Goal: Transaction & Acquisition: Purchase product/service

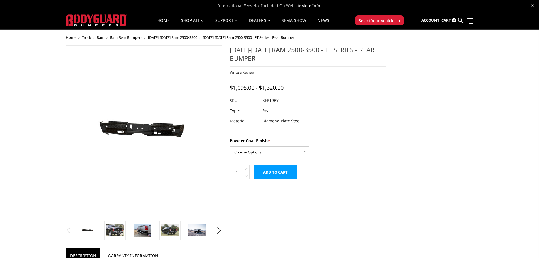
click at [140, 231] on img at bounding box center [143, 229] width 18 height 13
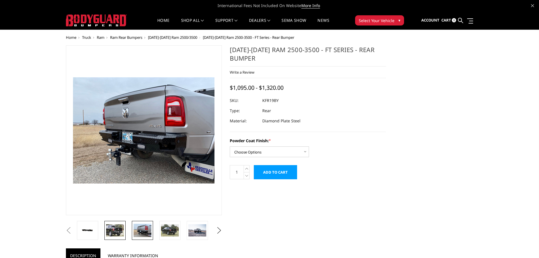
click at [116, 232] on img at bounding box center [115, 230] width 18 height 12
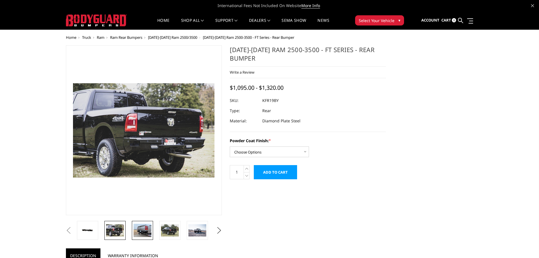
click at [136, 224] on img at bounding box center [143, 229] width 18 height 13
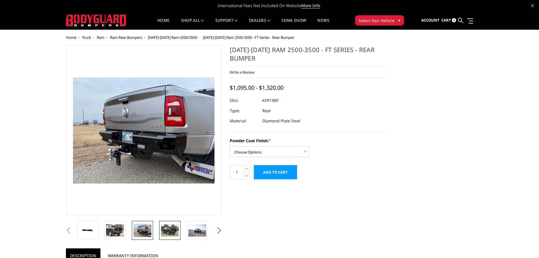
click at [162, 223] on link at bounding box center [169, 230] width 21 height 19
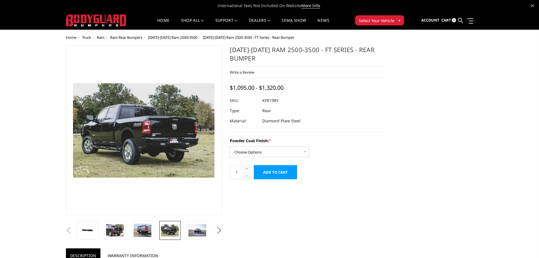
click at [184, 227] on li at bounding box center [171, 230] width 27 height 19
click at [192, 231] on img at bounding box center [197, 230] width 18 height 12
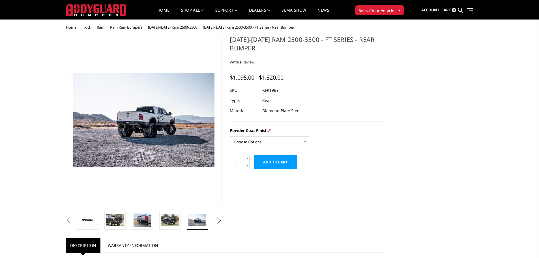
scroll to position [28, 0]
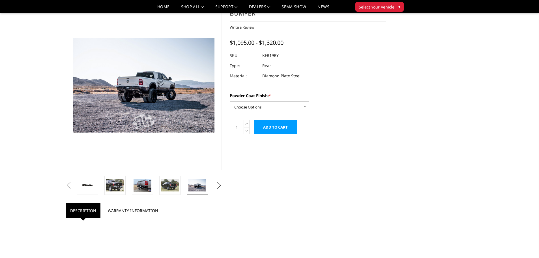
click at [219, 185] on button "Next" at bounding box center [219, 185] width 8 height 8
click at [189, 187] on img at bounding box center [197, 184] width 18 height 13
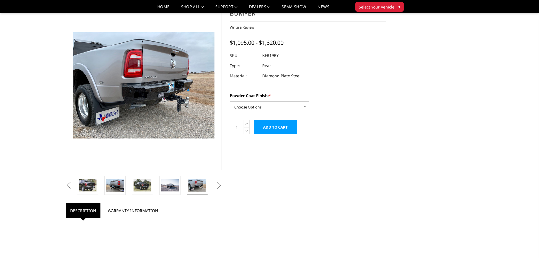
scroll to position [0, 0]
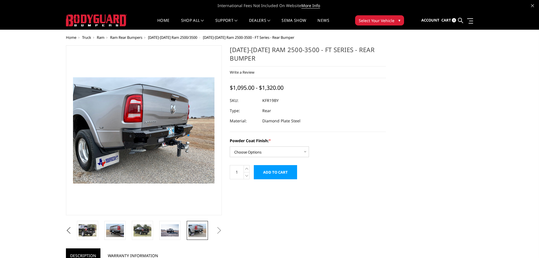
drag, startPoint x: 296, startPoint y: 61, endPoint x: 259, endPoint y: 61, distance: 37.6
click at [259, 61] on h1 "2019-2025 Ram 2500-3500 - FT Series - Rear Bumper" at bounding box center [308, 55] width 156 height 21
click at [144, 234] on img at bounding box center [143, 230] width 18 height 12
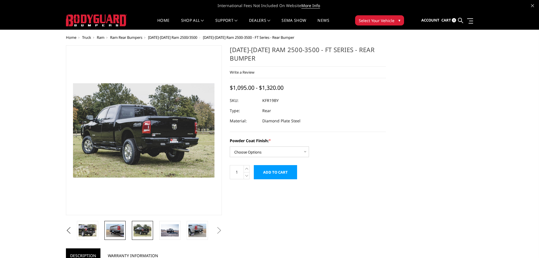
click at [115, 235] on img at bounding box center [115, 229] width 18 height 13
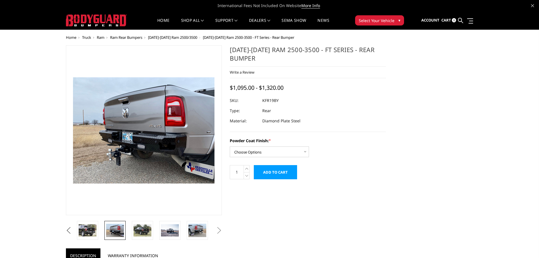
click at [73, 233] on button "Previous" at bounding box center [68, 230] width 8 height 8
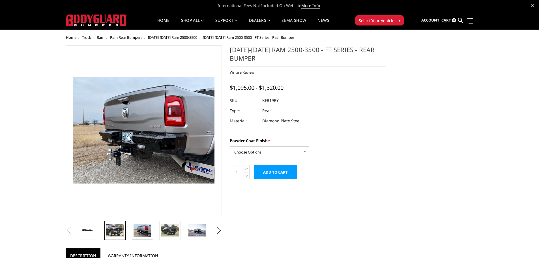
click at [108, 229] on img at bounding box center [115, 230] width 18 height 12
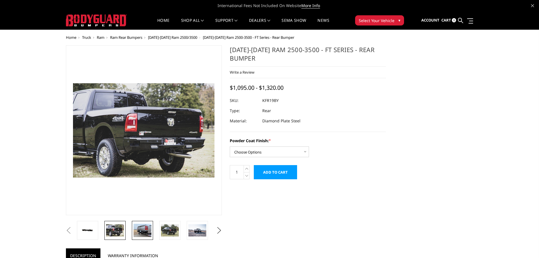
click at [142, 228] on img at bounding box center [143, 229] width 18 height 13
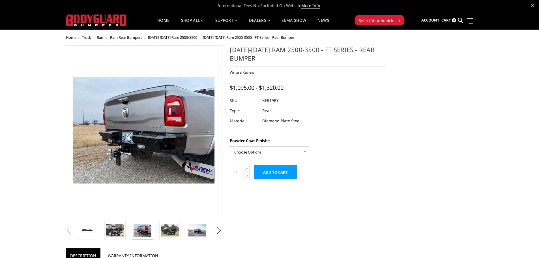
click at [94, 235] on link at bounding box center [87, 230] width 21 height 19
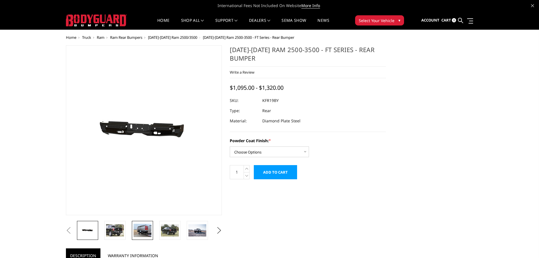
click at [141, 227] on img at bounding box center [143, 229] width 18 height 13
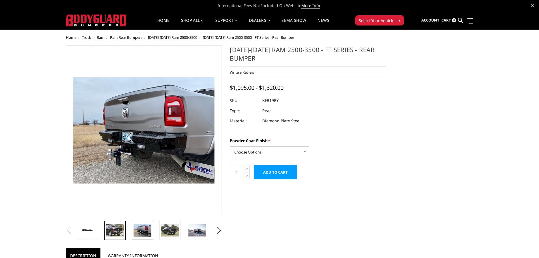
click at [113, 238] on link at bounding box center [114, 230] width 21 height 19
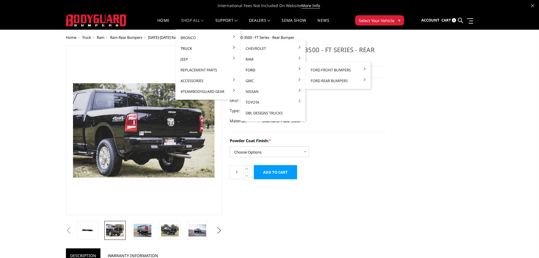
click at [257, 68] on link "Ford" at bounding box center [273, 69] width 61 height 11
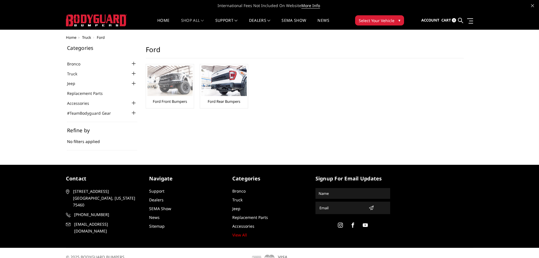
click at [173, 101] on link "Ford Front Bumpers" at bounding box center [170, 101] width 34 height 5
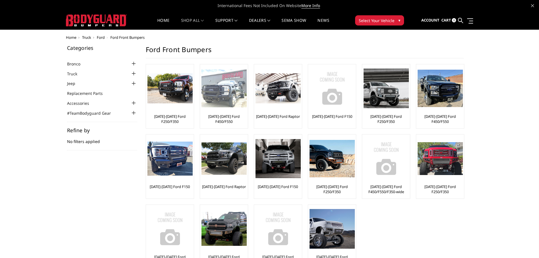
click at [207, 118] on link "[DATE]-[DATE] Ford F450/F550" at bounding box center [223, 119] width 45 height 10
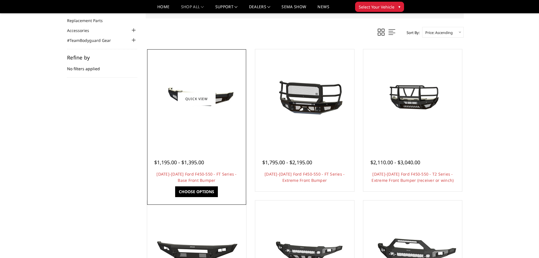
scroll to position [57, 0]
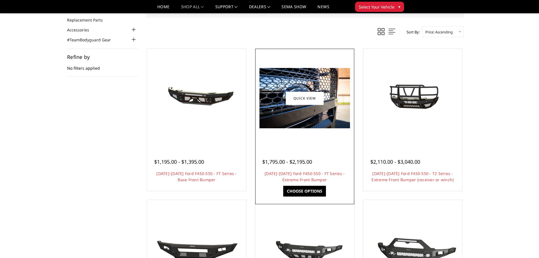
click at [320, 189] on link "Choose Options" at bounding box center [304, 191] width 43 height 11
click at [314, 187] on link "Choose Options" at bounding box center [304, 191] width 43 height 11
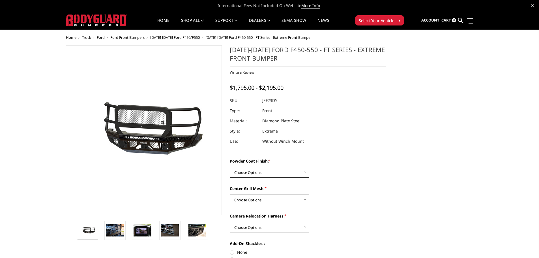
click at [290, 173] on select "Choose Options Bare Metal Gloss Black Powder Coat Textured Black Powder Coat" at bounding box center [269, 172] width 79 height 11
select select "3271"
click at [230, 167] on select "Choose Options Bare Metal Gloss Black Powder Coat Textured Black Powder Coat" at bounding box center [269, 172] width 79 height 11
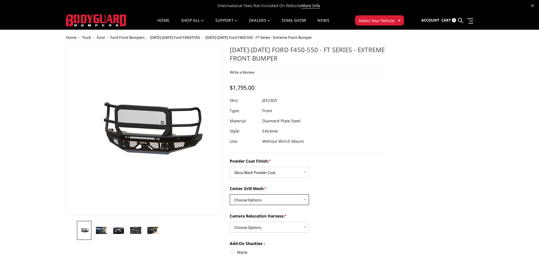
click at [275, 199] on select "Choose Options WITH Expanded Metal in Center Grill WITHOUT Expanded Metal in Ce…" at bounding box center [269, 199] width 79 height 11
select select "3273"
click at [230, 194] on select "Choose Options WITH Expanded Metal in Center Grill WITHOUT Expanded Metal in Ce…" at bounding box center [269, 199] width 79 height 11
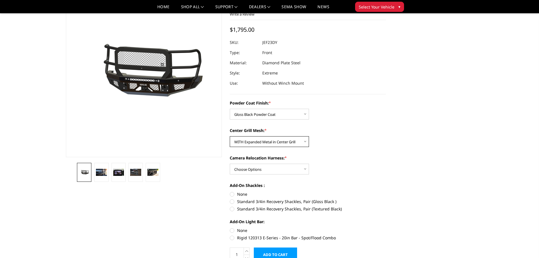
scroll to position [57, 0]
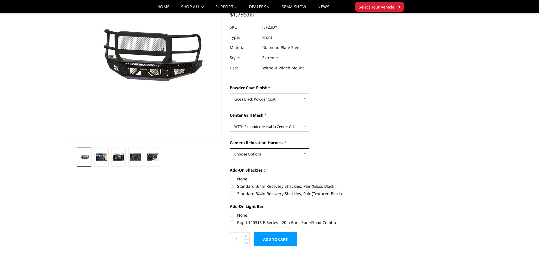
click at [266, 155] on select "Choose Options WITH Camera Relocation Harness WITHOUT Camera Relocation Harness" at bounding box center [269, 153] width 79 height 11
select select "3275"
click at [230, 148] on select "Choose Options WITH Camera Relocation Harness WITHOUT Camera Relocation Harness" at bounding box center [269, 153] width 79 height 11
click at [233, 185] on label "Standard 3/4in Recovery Shackles, Pair (Gloss Black )" at bounding box center [308, 186] width 156 height 6
click at [386, 176] on input "Standard 3/4in Recovery Shackles, Pair (Gloss Black )" at bounding box center [386, 176] width 0 height 0
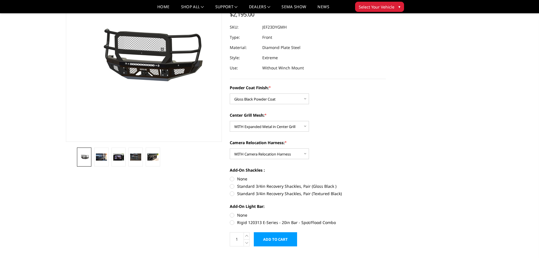
radio input "true"
click at [231, 214] on label "None" at bounding box center [308, 215] width 156 height 6
click at [230, 212] on input "None" at bounding box center [230, 212] width 0 height 0
radio input "true"
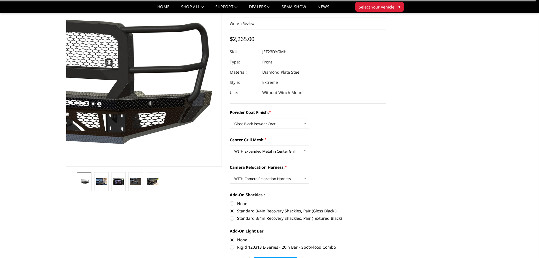
scroll to position [0, 0]
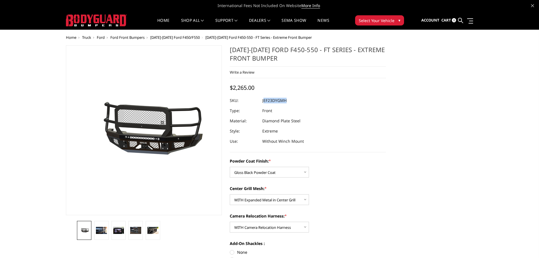
drag, startPoint x: 259, startPoint y: 100, endPoint x: 263, endPoint y: 100, distance: 4.9
click at [263, 100] on dl "SKU: JEF23DYGMH UPC: Type: Front Material: Diamond Plate Steel Style: Extreme U…" at bounding box center [308, 120] width 156 height 51
click at [261, 97] on div at bounding box center [308, 100] width 156 height 10
click at [260, 102] on div at bounding box center [308, 100] width 156 height 10
drag, startPoint x: 262, startPoint y: 100, endPoint x: 275, endPoint y: 101, distance: 13.6
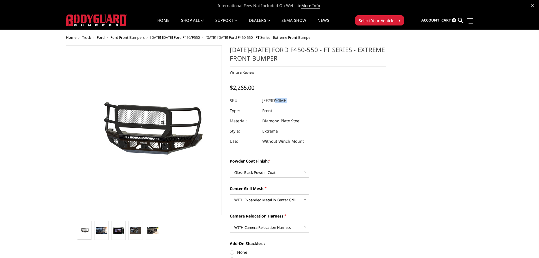
click at [275, 101] on dl "SKU: JEF23DYGMH UPC: Type: Front Material: Diamond Plate Steel Style: Extreme U…" at bounding box center [308, 120] width 156 height 51
click at [287, 101] on dd "JEF23DYGMH" at bounding box center [274, 100] width 24 height 10
drag, startPoint x: 287, startPoint y: 101, endPoint x: 264, endPoint y: 102, distance: 22.1
click at [264, 102] on dd "JEF23DYGMH" at bounding box center [274, 100] width 24 height 10
